Goal: Find contact information: Find contact information

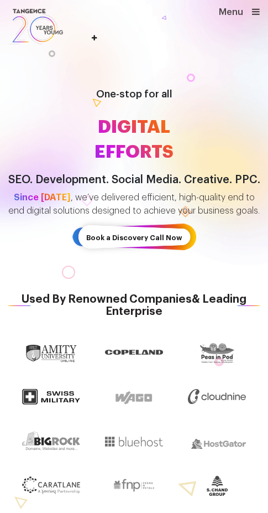
click at [260, 11] on icon at bounding box center [256, 11] width 8 height 9
click at [260, 13] on icon at bounding box center [256, 11] width 8 height 9
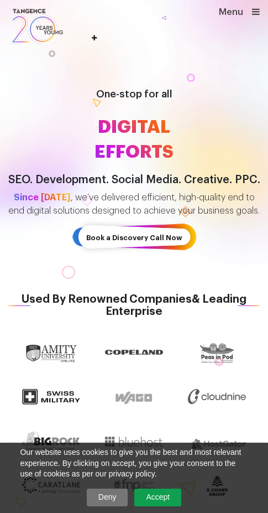
click at [162, 491] on link "Accept" at bounding box center [157, 497] width 47 height 18
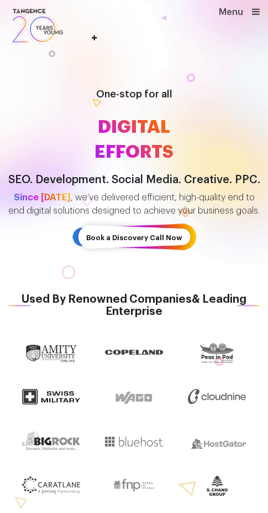
click at [260, 13] on icon at bounding box center [256, 11] width 8 height 9
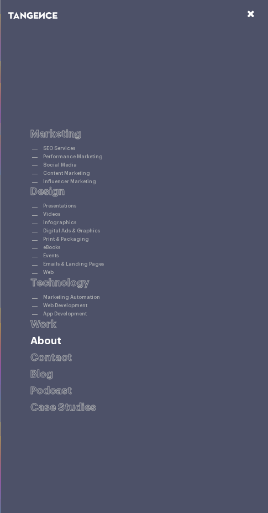
click at [48, 339] on link "About" at bounding box center [45, 341] width 31 height 10
click at [42, 339] on link "About" at bounding box center [45, 341] width 31 height 10
click at [253, 13] on icon at bounding box center [251, 14] width 8 height 10
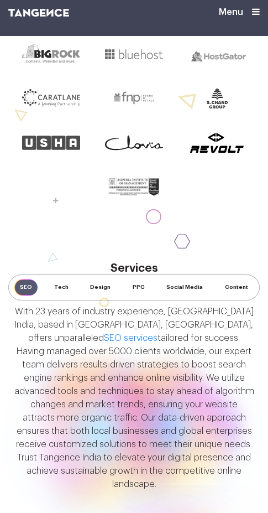
scroll to position [622, 0]
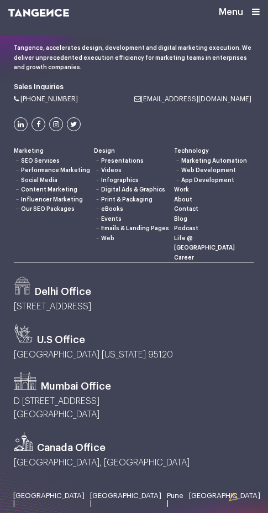
scroll to position [1634, 0]
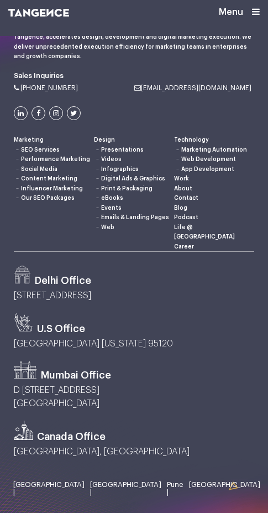
click at [181, 244] on link "Career" at bounding box center [184, 247] width 20 height 6
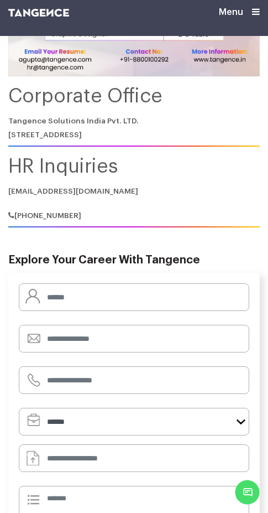
scroll to position [221, 0]
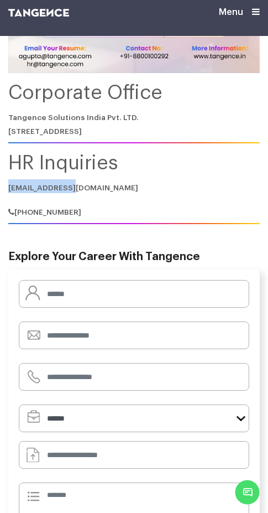
drag, startPoint x: 84, startPoint y: 189, endPoint x: -4, endPoint y: 189, distance: 87.9
click at [0, 189] on html "Menu Corporate Office Tangence Solutions India Pvt. LTD. F 298, Sec 63, Noida, …" at bounding box center [134, 503] width 268 height 1449
copy link "hr@tangence.com"
drag, startPoint x: 93, startPoint y: 208, endPoint x: 32, endPoint y: 214, distance: 61.1
click at [32, 214] on h6 "+91-880-010-0292" at bounding box center [134, 206] width 252 height 22
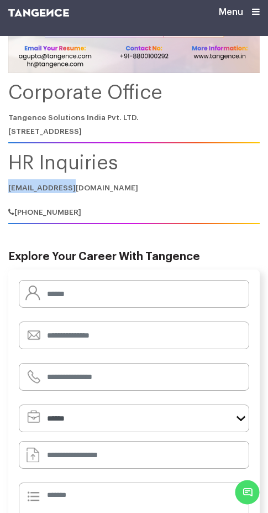
copy span "880-010-0292"
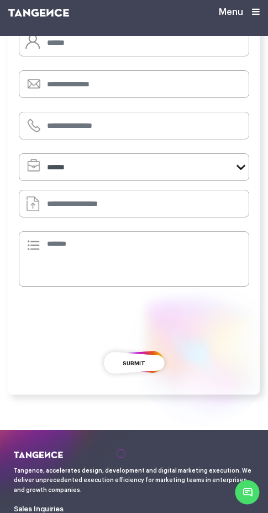
scroll to position [498, 0]
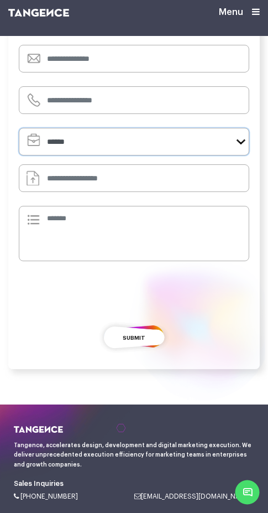
click at [226, 134] on select "**********" at bounding box center [134, 142] width 231 height 28
